Goal: Task Accomplishment & Management: Use online tool/utility

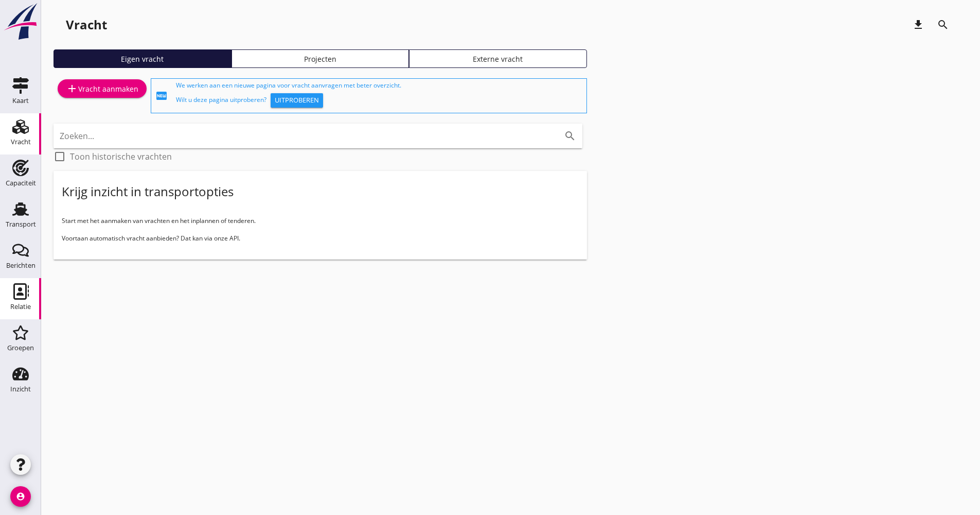
click at [20, 287] on icon "Relatie" at bounding box center [20, 291] width 16 height 16
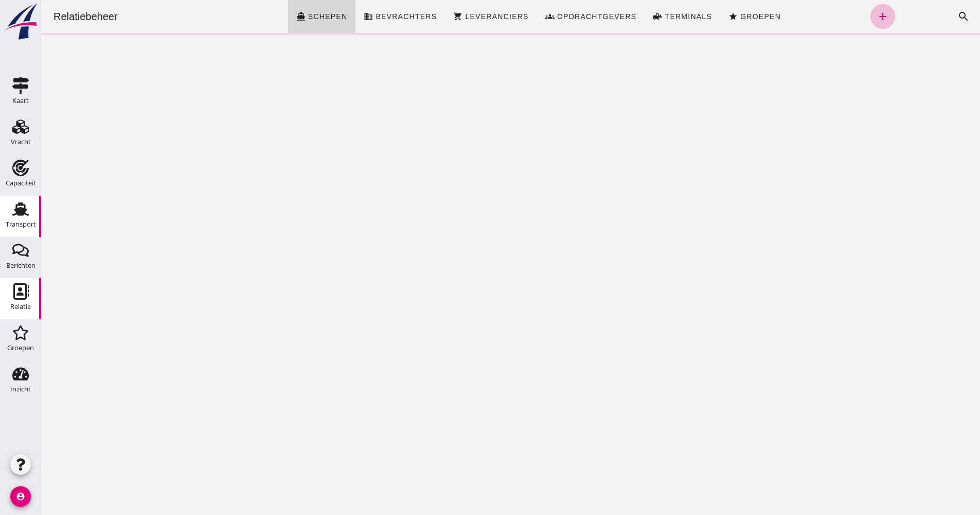
drag, startPoint x: 15, startPoint y: 208, endPoint x: 23, endPoint y: 204, distance: 9.0
click at [15, 207] on icon "Transport" at bounding box center [20, 209] width 16 height 16
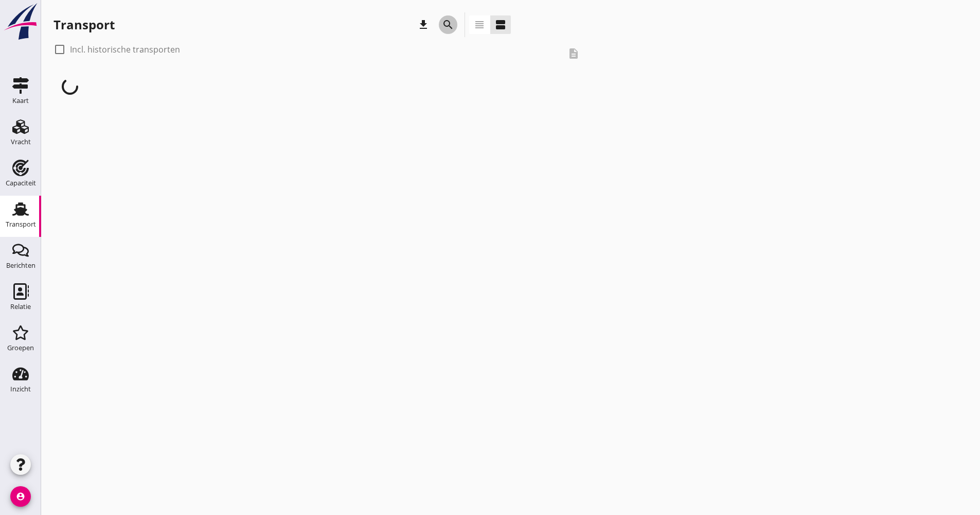
click at [447, 28] on icon "search" at bounding box center [448, 25] width 12 height 12
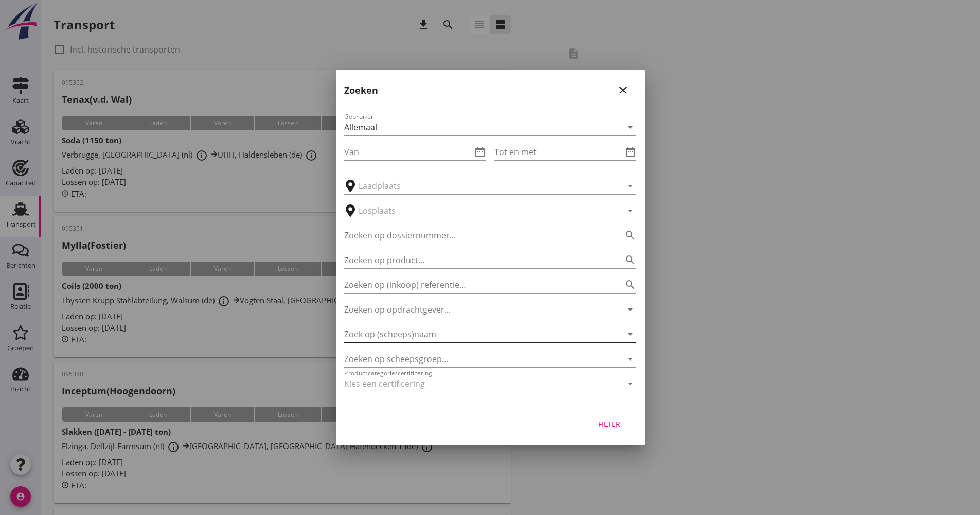
click at [433, 338] on input "Zoek op (scheeps)naam" at bounding box center [475, 334] width 263 height 16
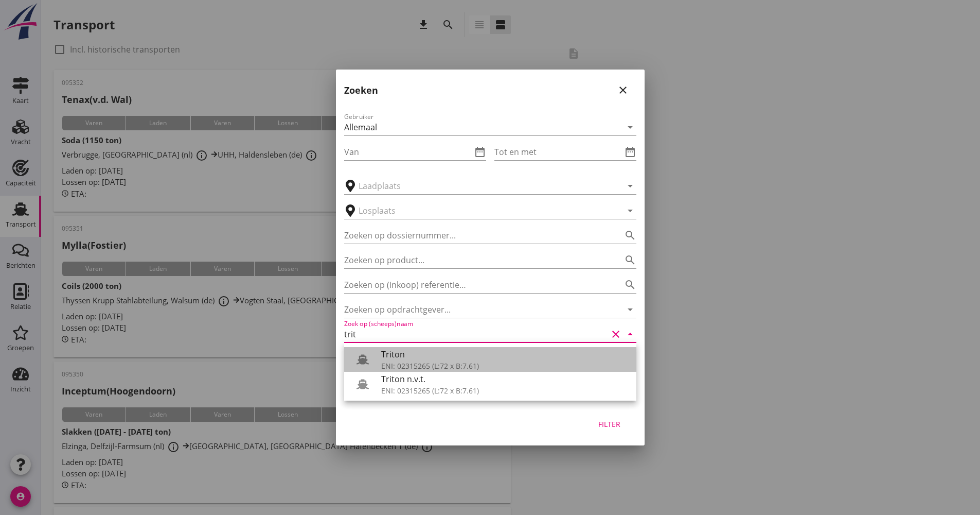
click at [415, 360] on div "ENI: 02315265 (L:72 x B:7.61)" at bounding box center [504, 365] width 247 height 11
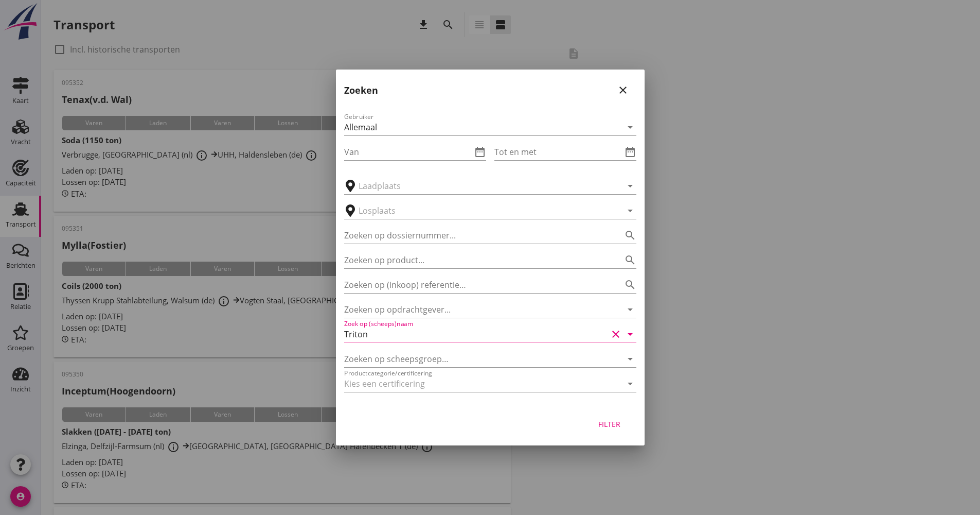
click at [599, 418] on div "Filter" at bounding box center [609, 423] width 29 height 11
type input "Triton"
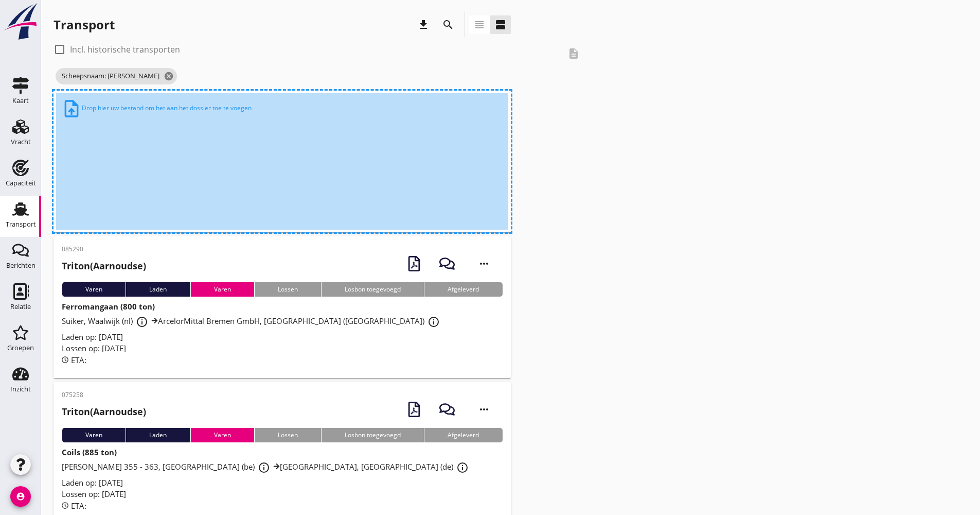
click at [205, 178] on span "[PERSON_NAME], Delfzijl-Farmsum (nl) info_outline UHM, [STREET_ADDRESS] (de) in…" at bounding box center [249, 175] width 375 height 10
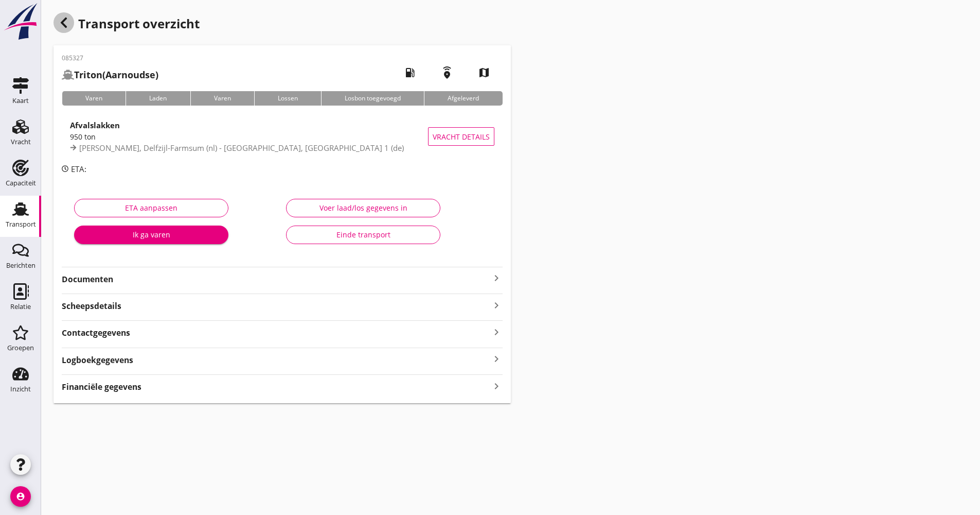
click at [68, 20] on icon "button" at bounding box center [64, 22] width 12 height 12
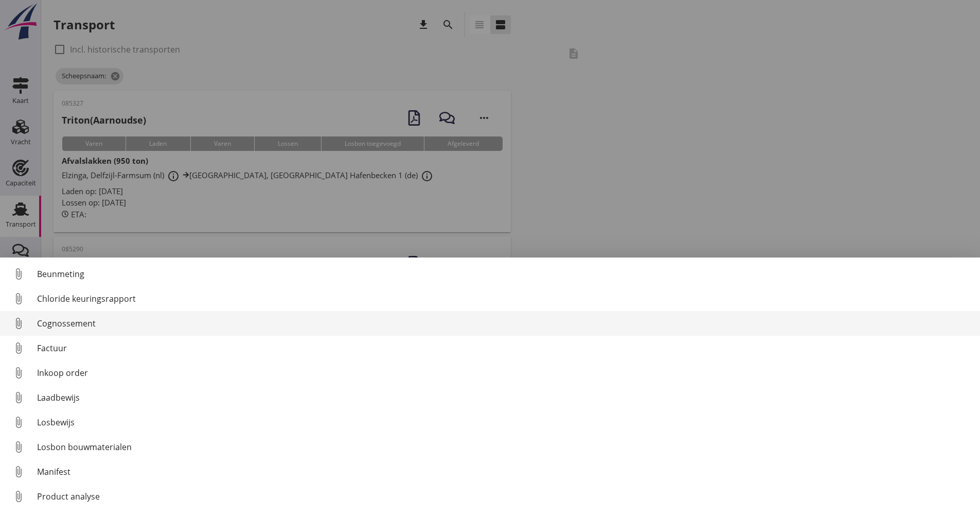
click at [70, 327] on div "Cognossement" at bounding box center [504, 323] width 935 height 12
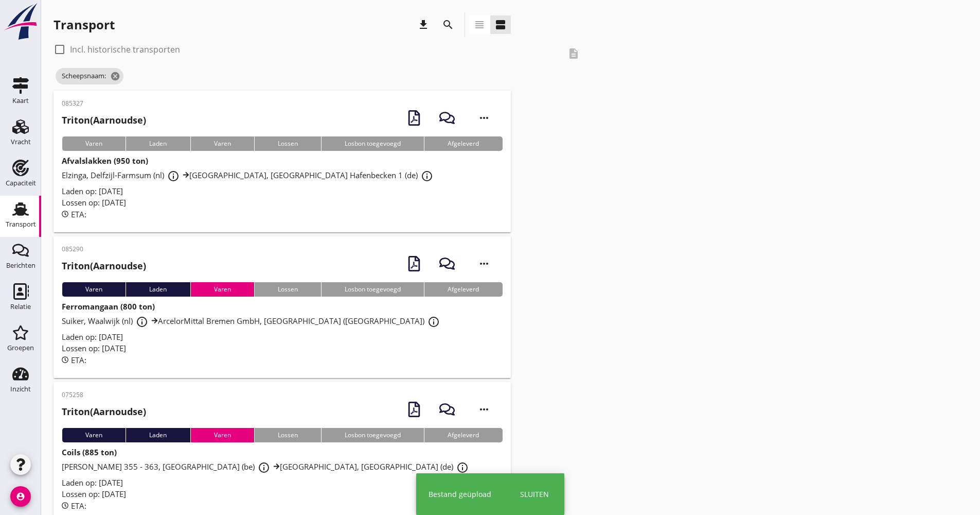
click at [225, 205] on div "Lossen op: [DATE]" at bounding box center [282, 203] width 441 height 12
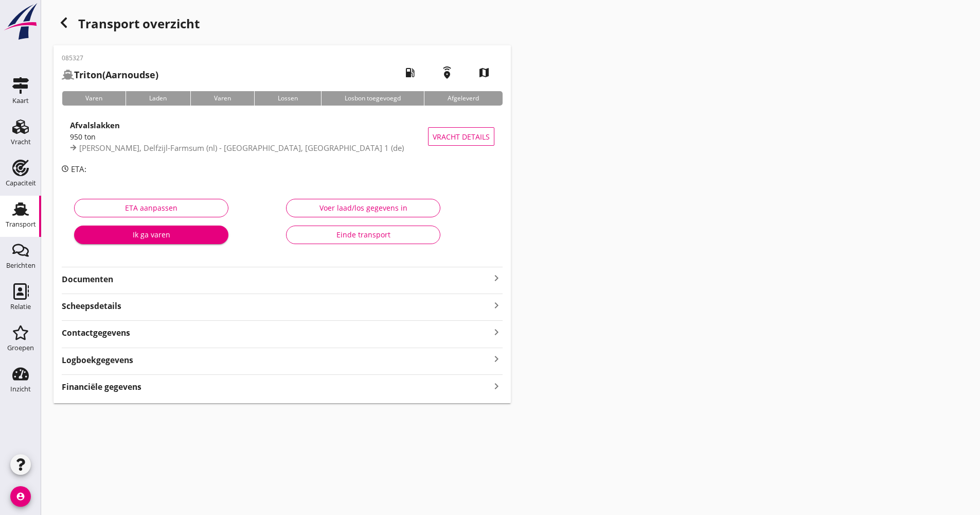
click at [150, 284] on strong "Documenten" at bounding box center [276, 279] width 429 height 12
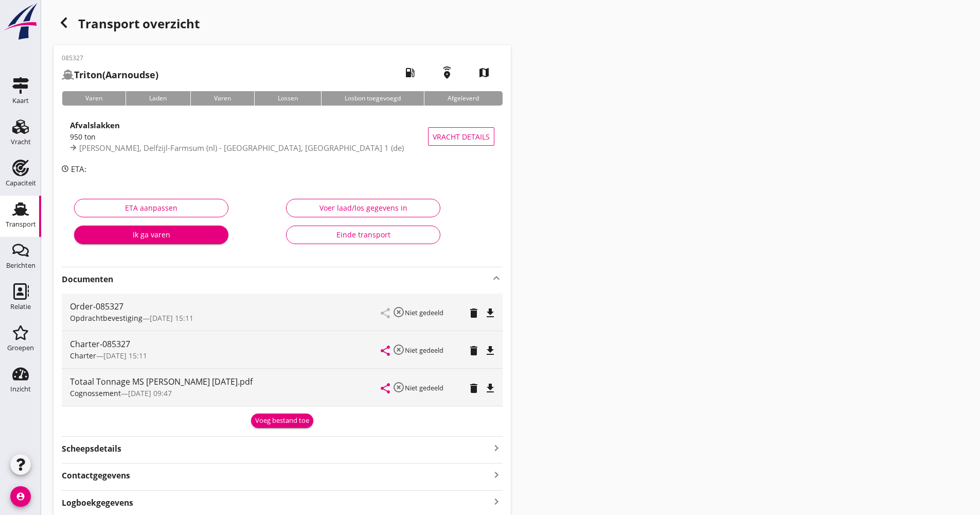
click at [166, 280] on strong "Documenten" at bounding box center [276, 279] width 429 height 12
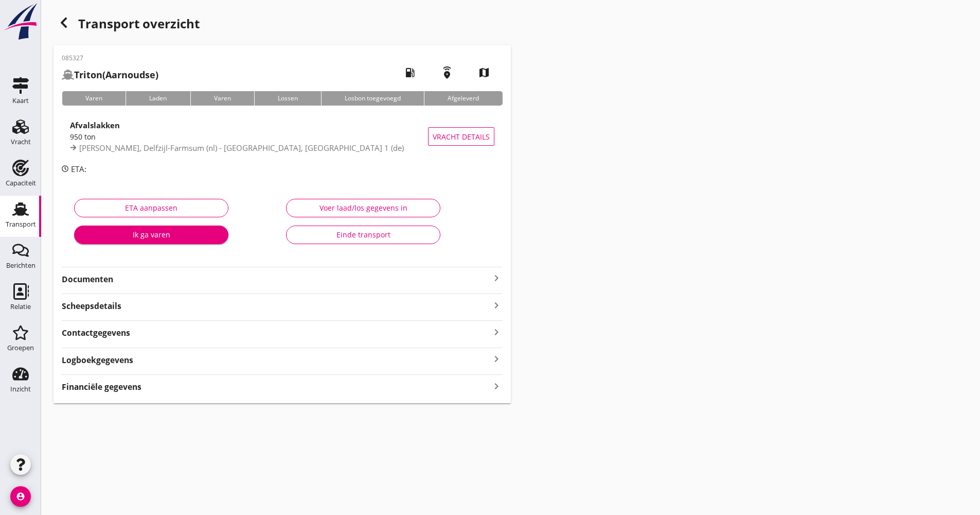
click at [148, 360] on div "Logboekgegevens keyboard_arrow_right" at bounding box center [282, 359] width 441 height 14
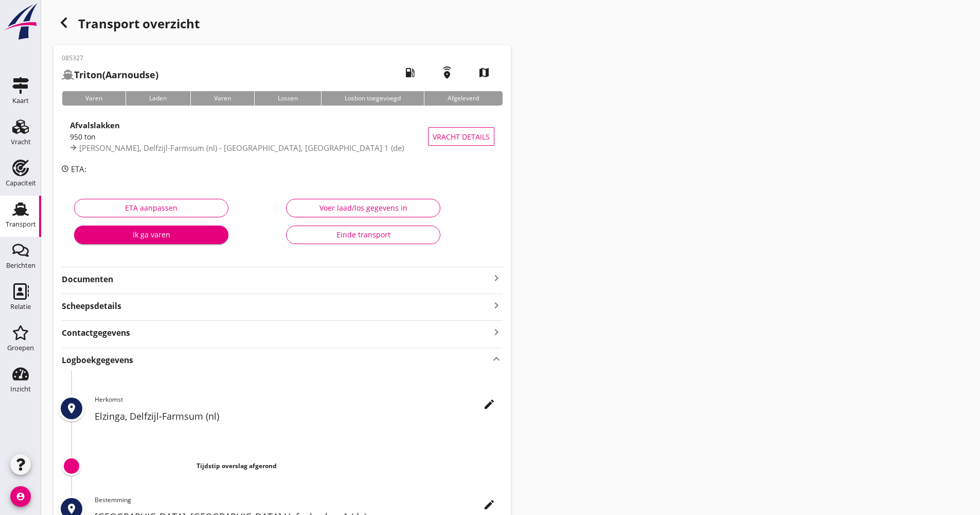
click at [492, 402] on icon "edit" at bounding box center [489, 404] width 12 height 12
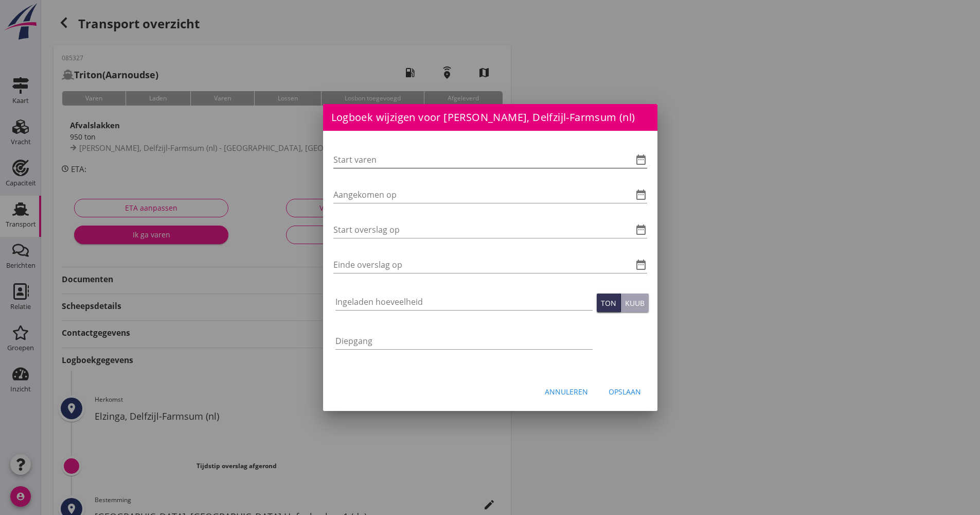
click at [642, 162] on icon "date_range" at bounding box center [641, 159] width 12 height 12
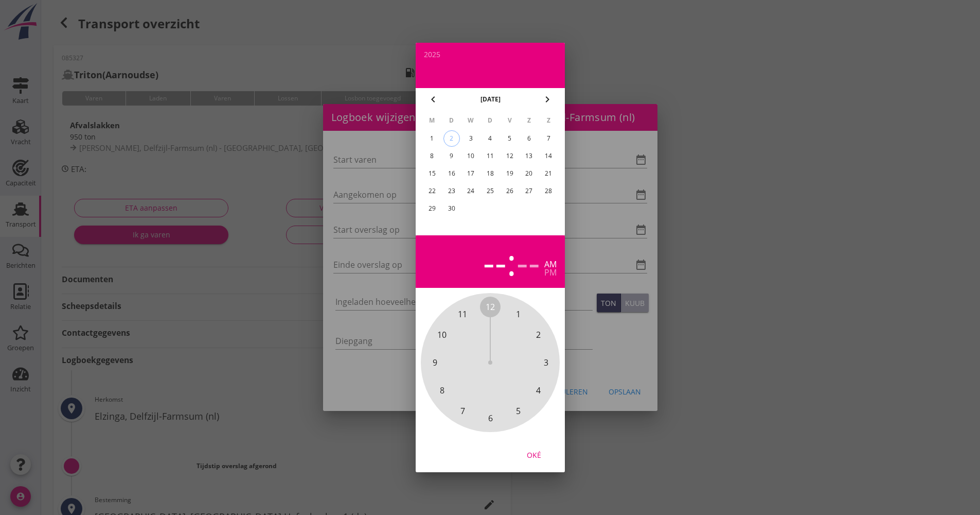
click at [428, 141] on div "1" at bounding box center [431, 138] width 16 height 16
drag, startPoint x: 488, startPoint y: 302, endPoint x: 495, endPoint y: 410, distance: 108.3
click at [495, 410] on div "12 1 2 3 4 5 6 7 8 9 10 11" at bounding box center [490, 362] width 111 height 111
click at [488, 312] on span "00" at bounding box center [490, 306] width 9 height 12
click at [541, 459] on button "Oké" at bounding box center [533, 454] width 45 height 19
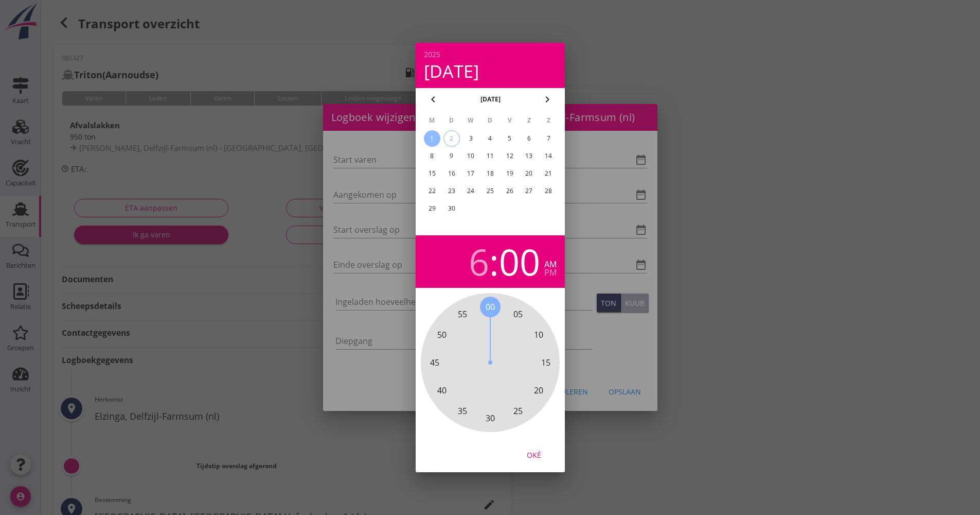
type input "[DATE] 06:00"
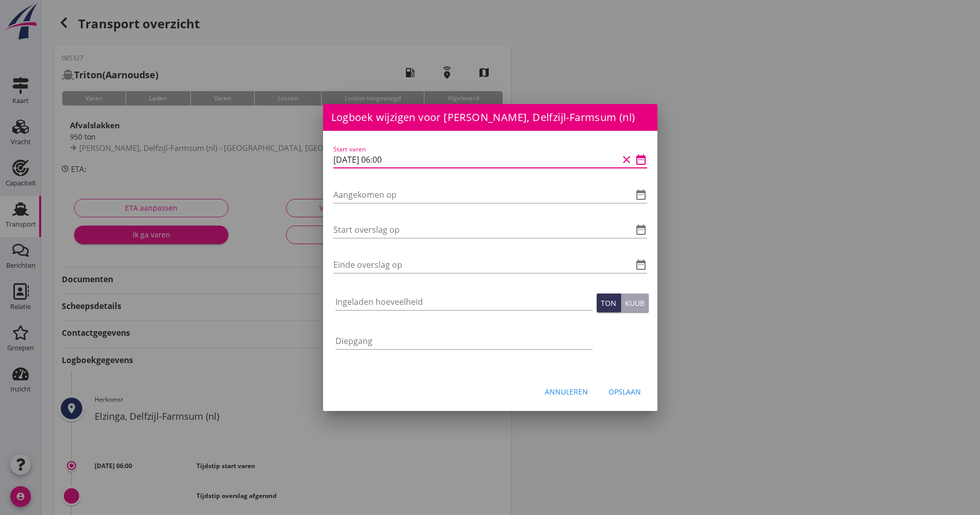
drag, startPoint x: 426, startPoint y: 163, endPoint x: 299, endPoint y: 158, distance: 126.7
click at [299, 158] on div "Logboek wijzigen voor UHM, [GEOGRAPHIC_DATA] Hafenbecken 1 (de) Start varen dat…" at bounding box center [490, 343] width 980 height 687
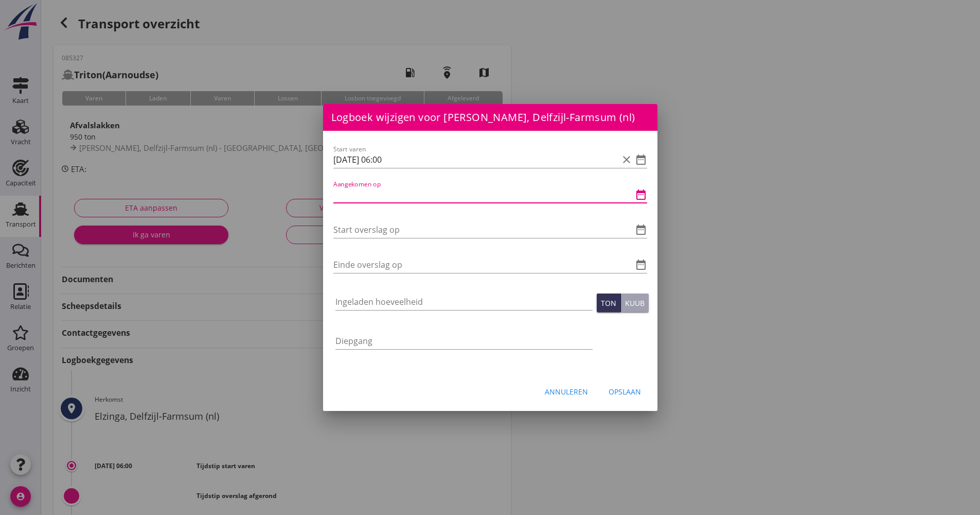
paste input "[DATE] 06:00"
type input "[DATE] 06:00"
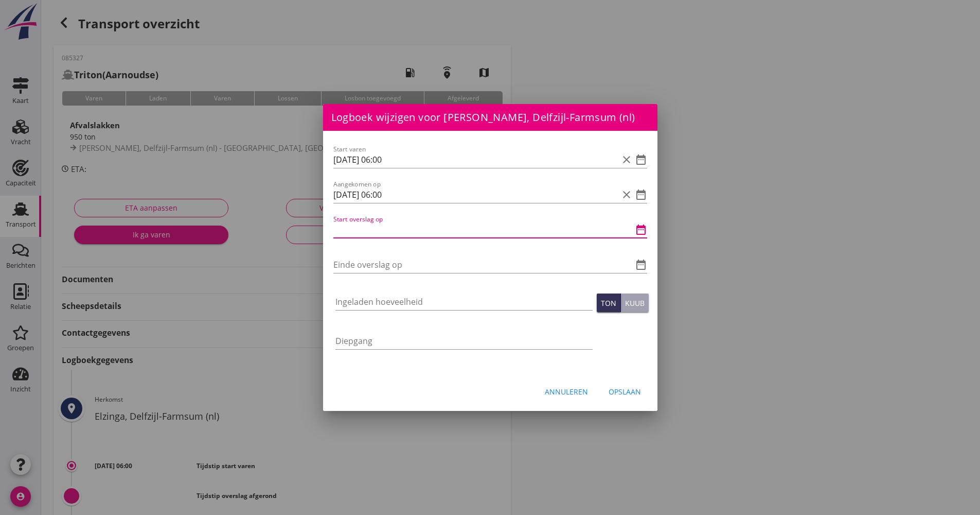
paste input "[DATE] 06:00"
drag, startPoint x: 398, startPoint y: 228, endPoint x: 379, endPoint y: 226, distance: 19.2
click at [379, 226] on input "[DATE] 06:00" at bounding box center [475, 229] width 285 height 16
type input "[DATE] 18:00"
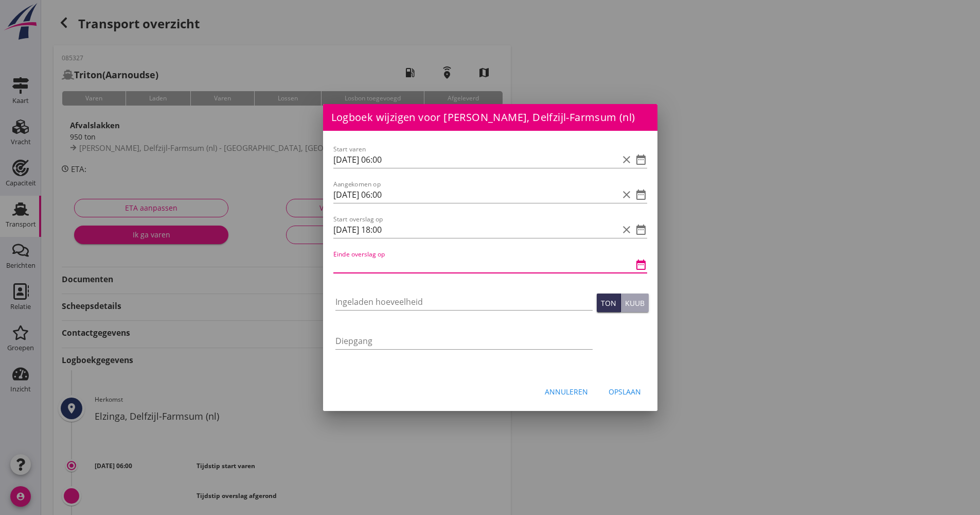
paste input "[DATE] 06:00"
drag, startPoint x: 399, startPoint y: 264, endPoint x: 375, endPoint y: 262, distance: 24.3
click at [380, 264] on input "[DATE] 06:00" at bounding box center [475, 264] width 285 height 16
type input "[DATE] 20:15"
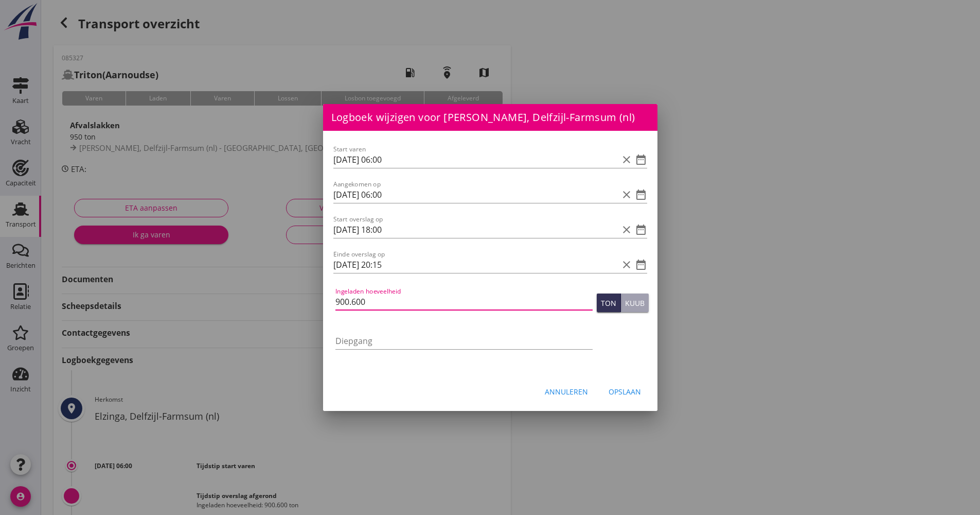
type input "900.600"
click at [623, 390] on div "Opslaan" at bounding box center [625, 391] width 32 height 11
